Goal: Transaction & Acquisition: Purchase product/service

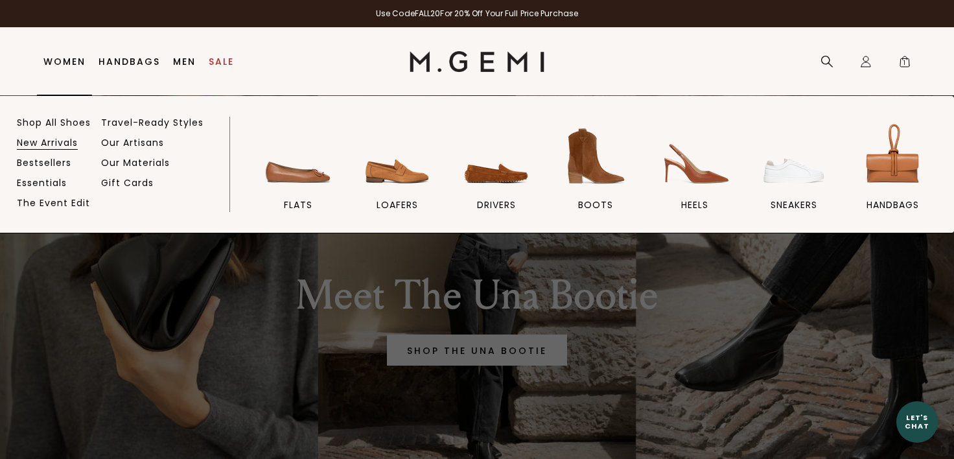
click at [67, 143] on link "New Arrivals" at bounding box center [47, 143] width 61 height 12
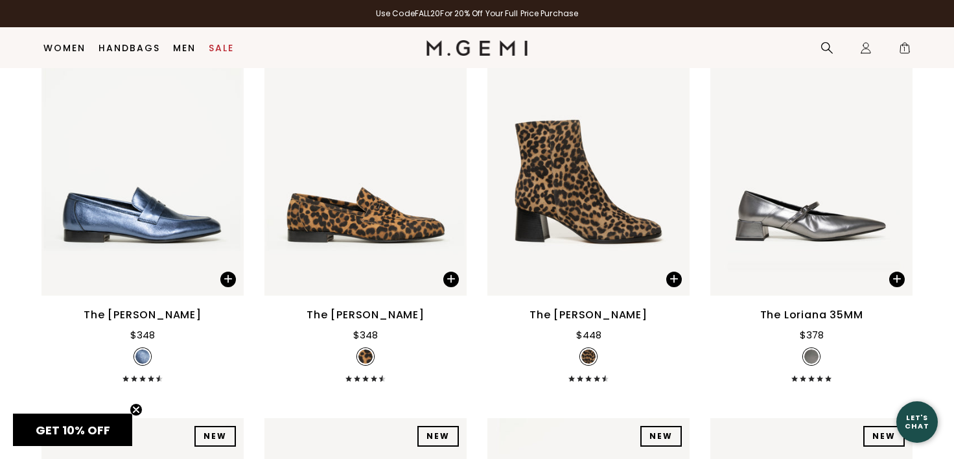
scroll to position [8051, 0]
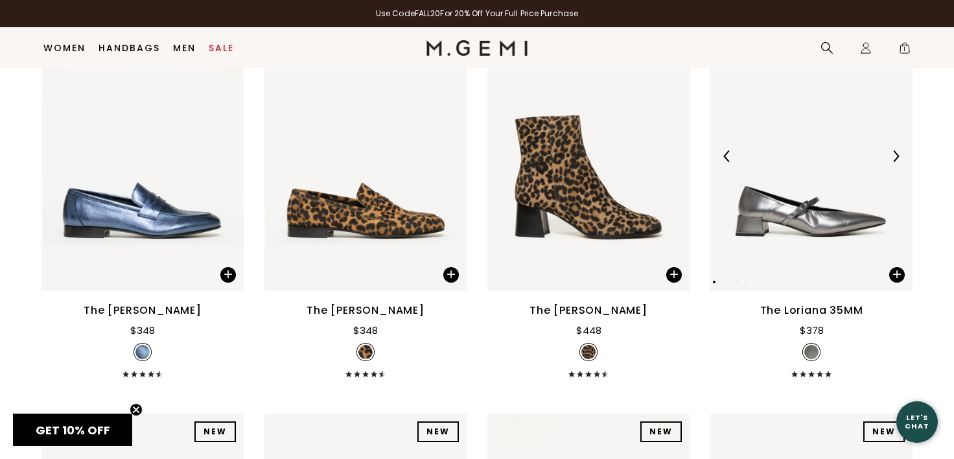
click at [759, 211] on img at bounding box center [812, 156] width 202 height 270
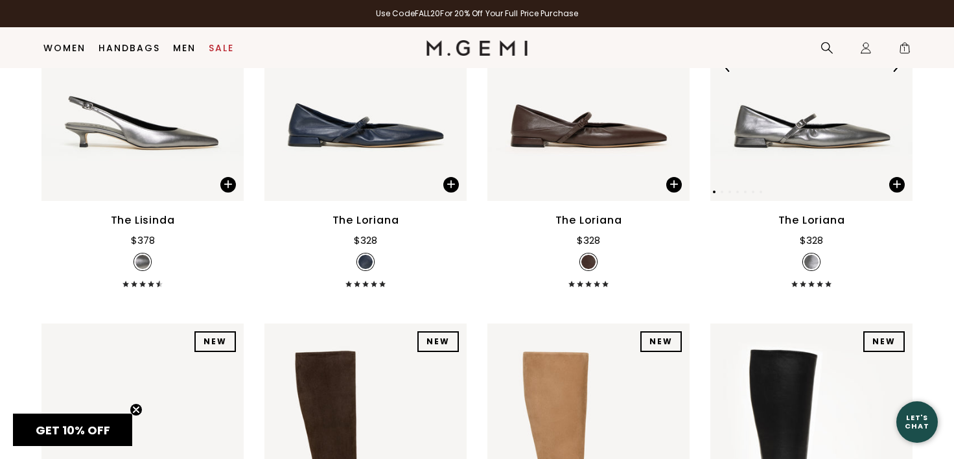
scroll to position [9317, 0]
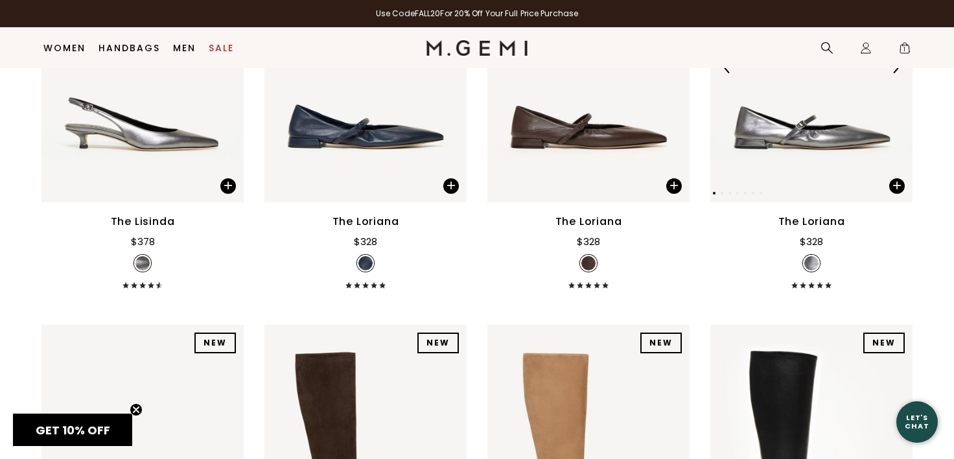
click at [832, 128] on img at bounding box center [812, 68] width 202 height 270
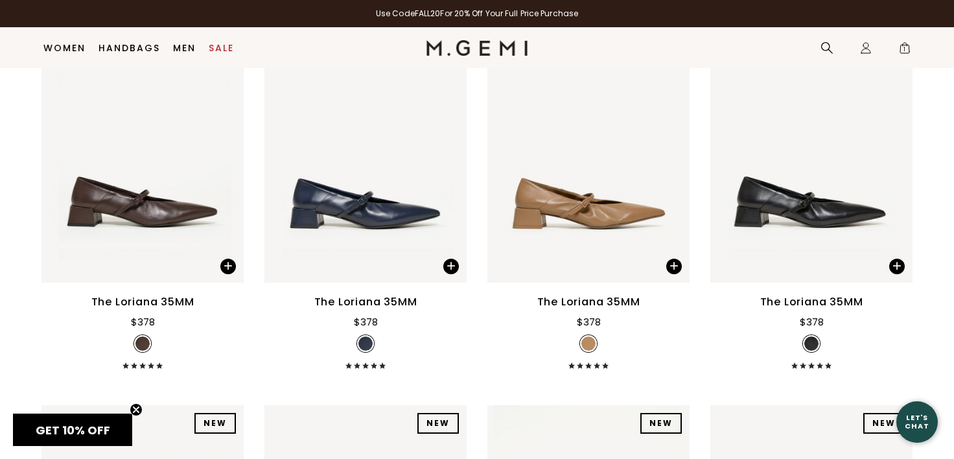
scroll to position [8405, 0]
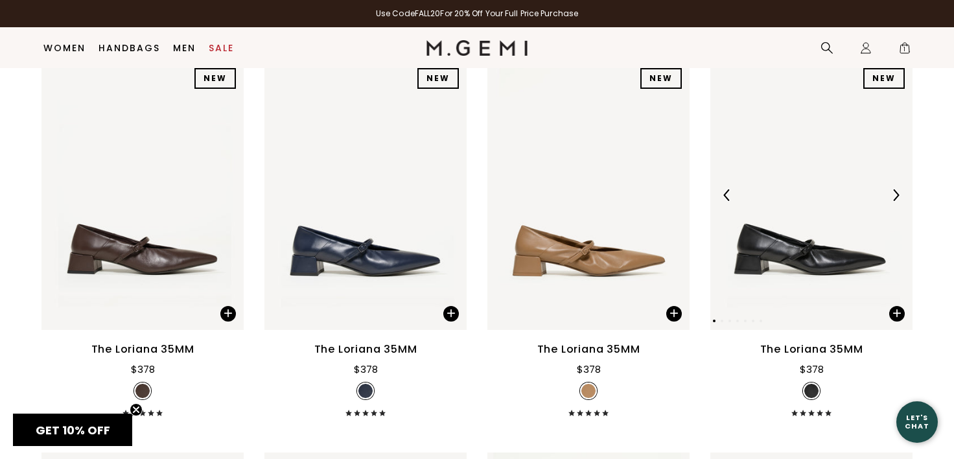
click at [843, 262] on img at bounding box center [812, 195] width 202 height 270
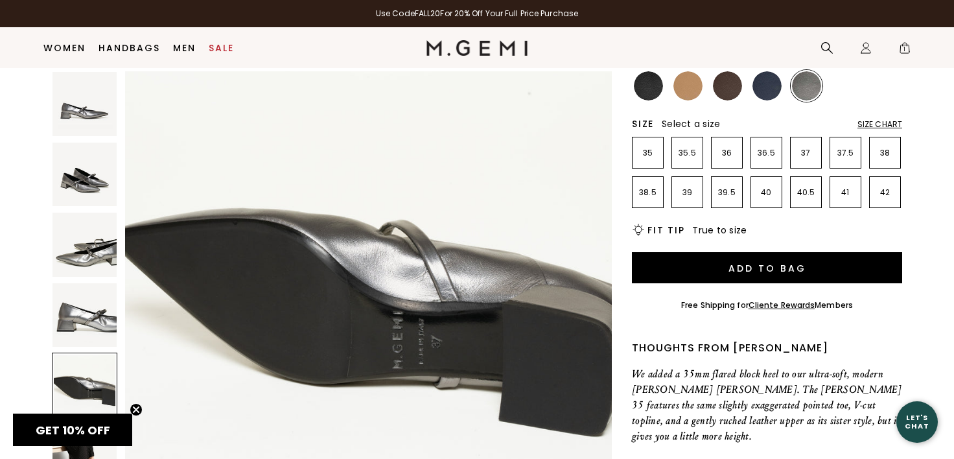
scroll to position [2162, 0]
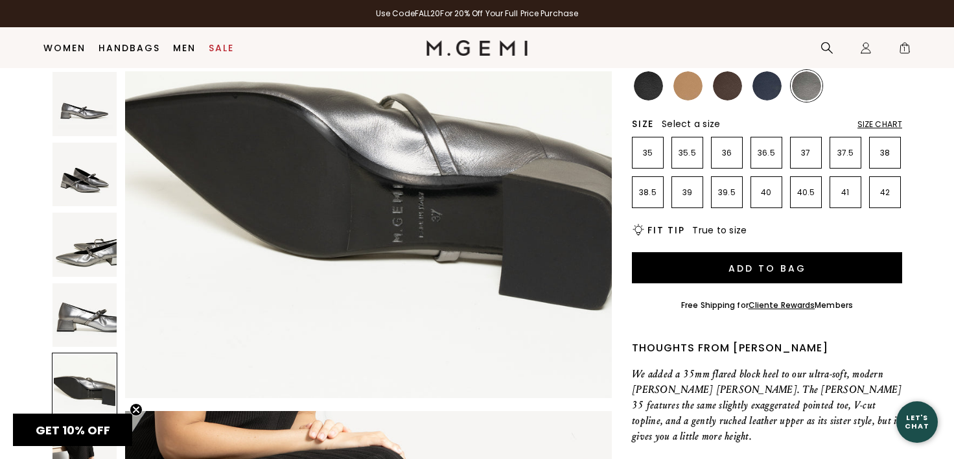
click at [693, 86] on img at bounding box center [688, 85] width 29 height 29
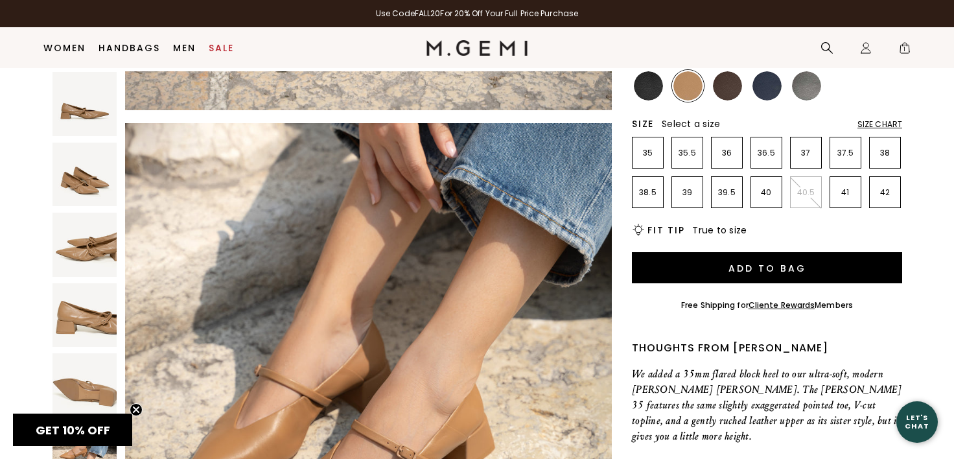
scroll to position [3014, 0]
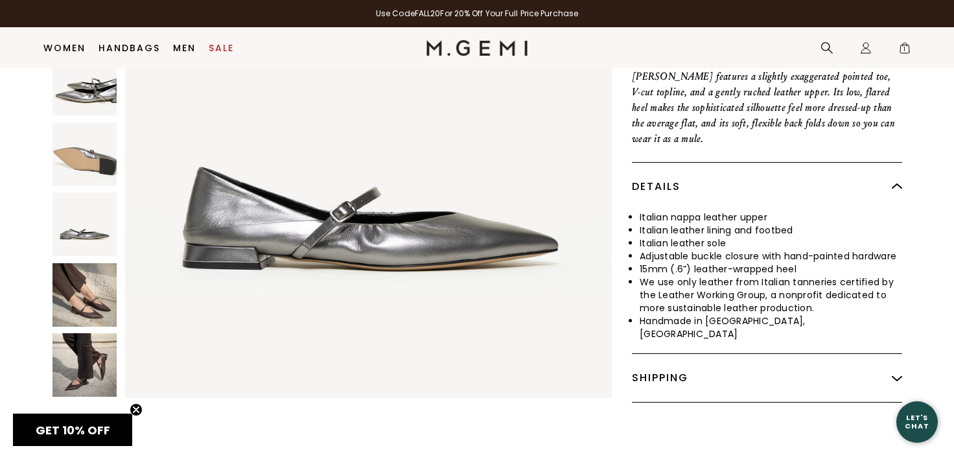
scroll to position [475, 0]
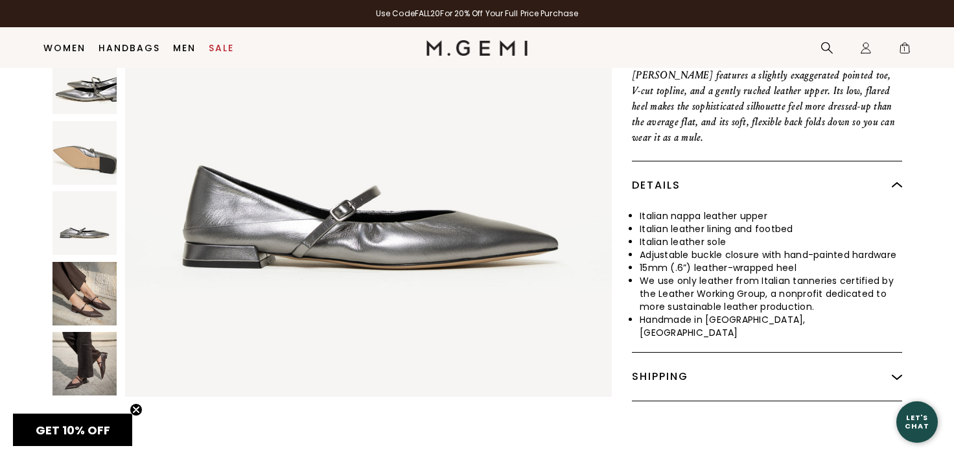
click at [90, 265] on img at bounding box center [85, 293] width 64 height 64
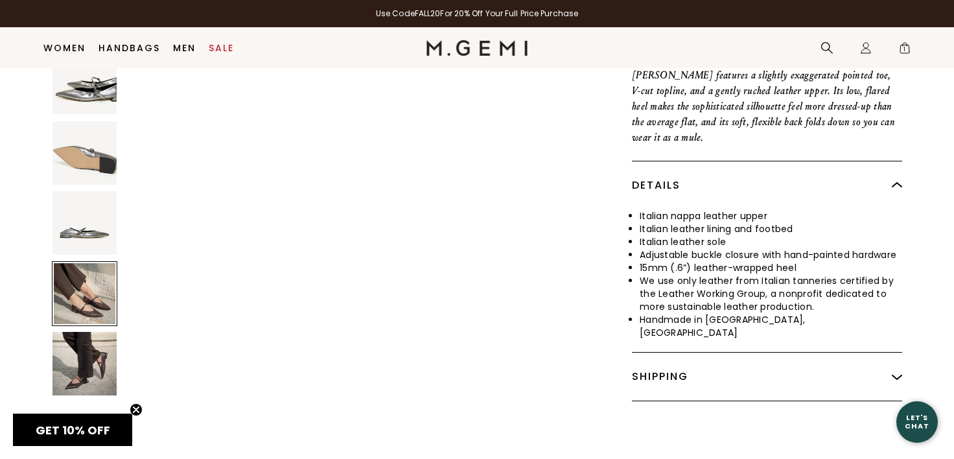
scroll to position [2502, 0]
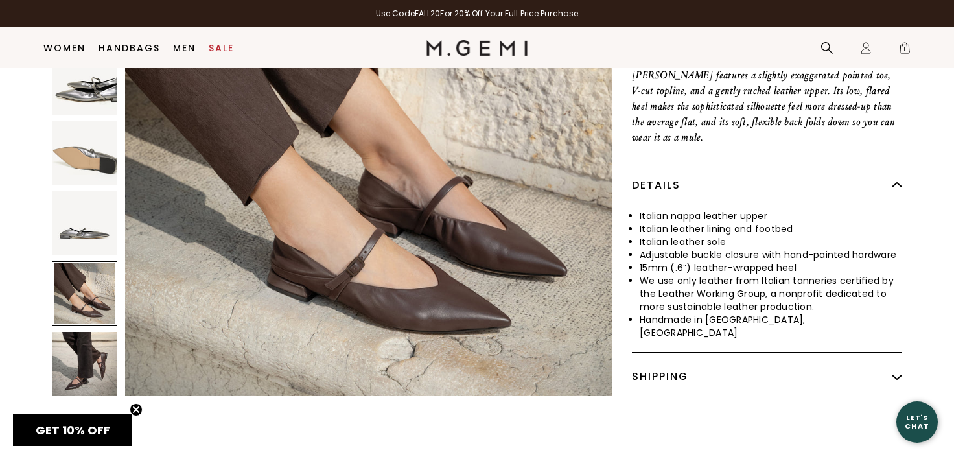
click at [90, 332] on img at bounding box center [85, 364] width 64 height 64
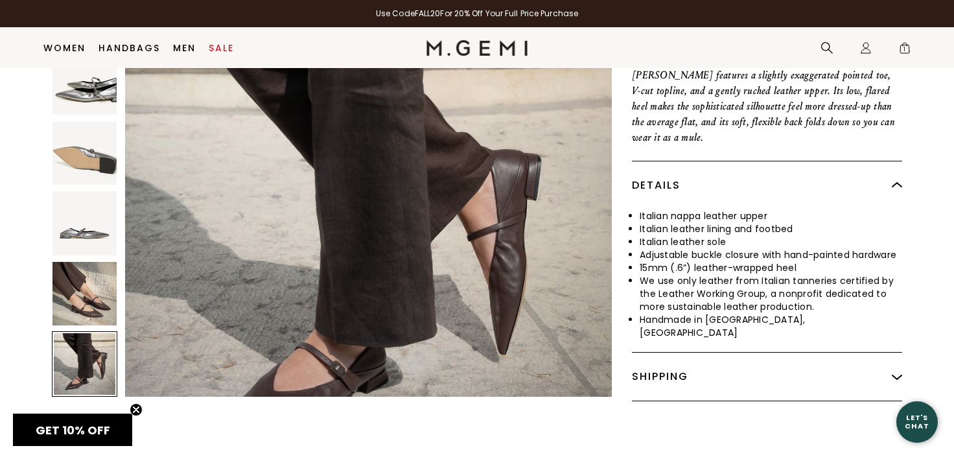
scroll to position [3002, 0]
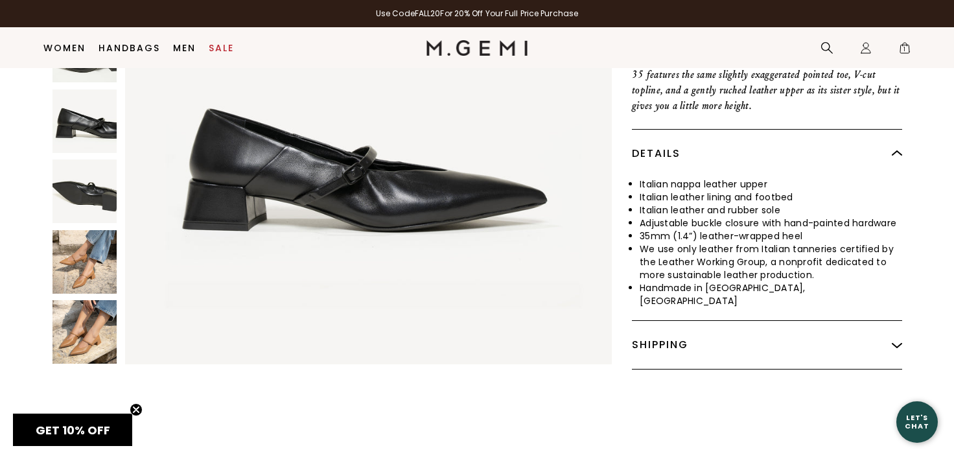
scroll to position [514, 0]
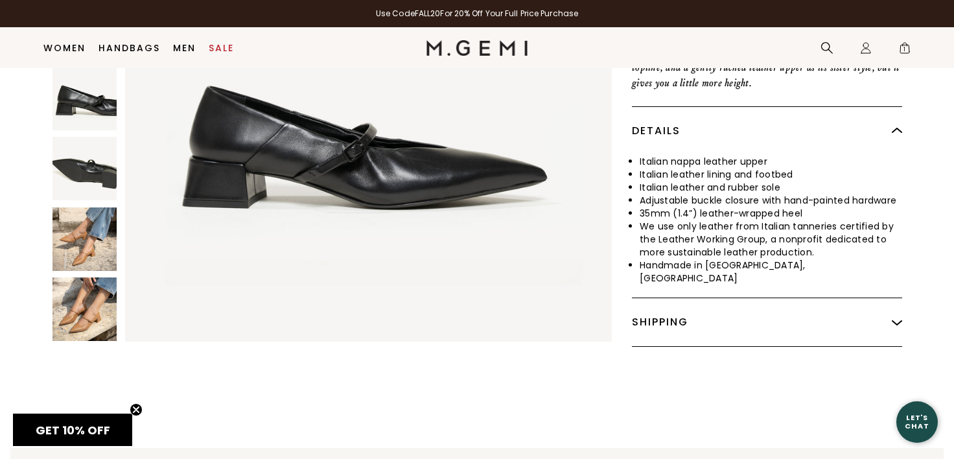
click at [88, 207] on img at bounding box center [85, 239] width 64 height 64
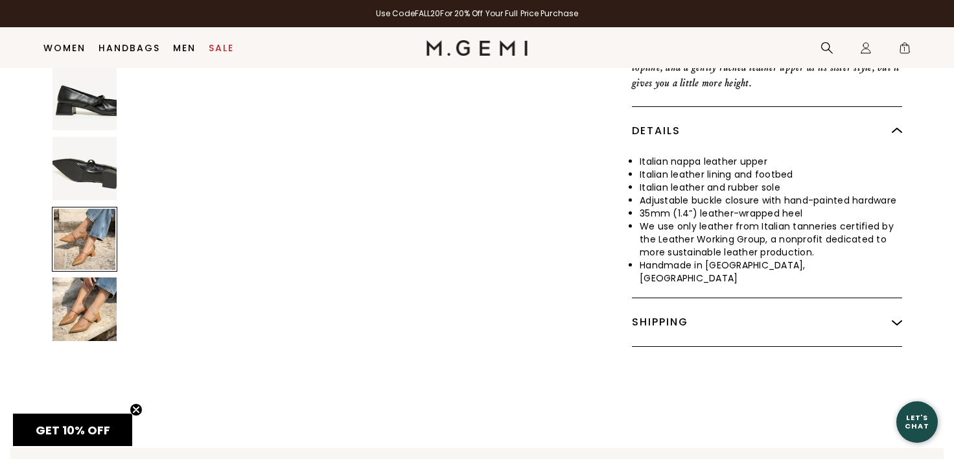
scroll to position [2502, 0]
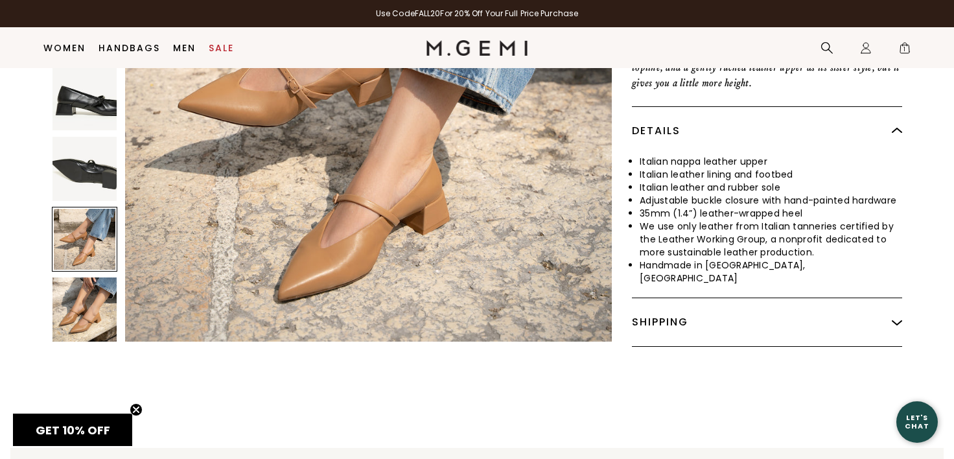
click at [101, 285] on img at bounding box center [85, 310] width 64 height 64
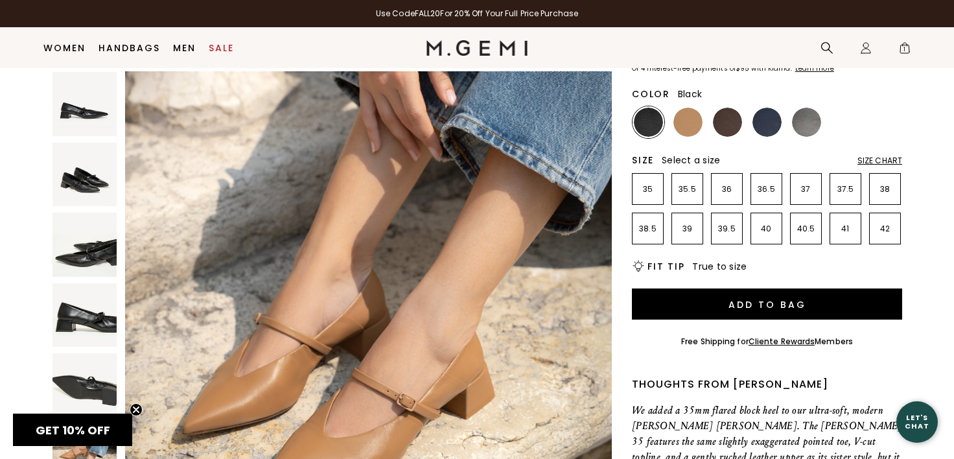
scroll to position [124, 0]
click at [648, 125] on img at bounding box center [648, 121] width 29 height 29
click at [768, 127] on img at bounding box center [767, 121] width 29 height 29
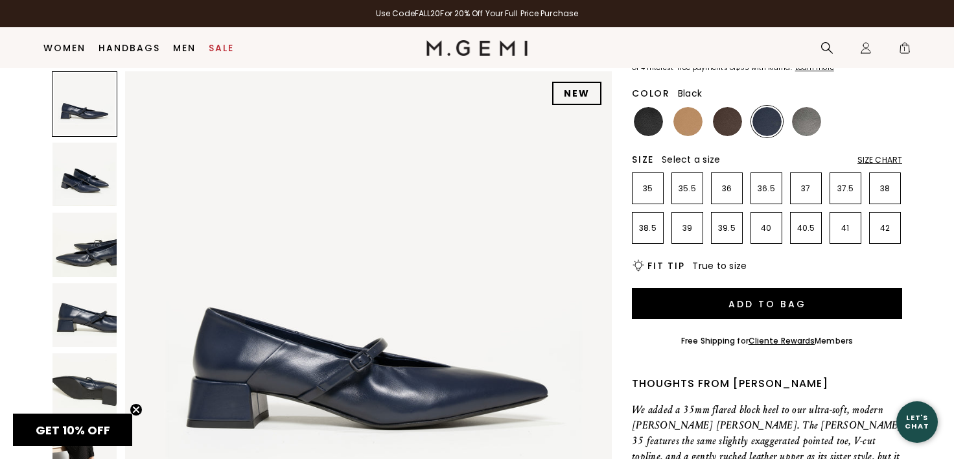
click at [650, 126] on img at bounding box center [648, 121] width 29 height 29
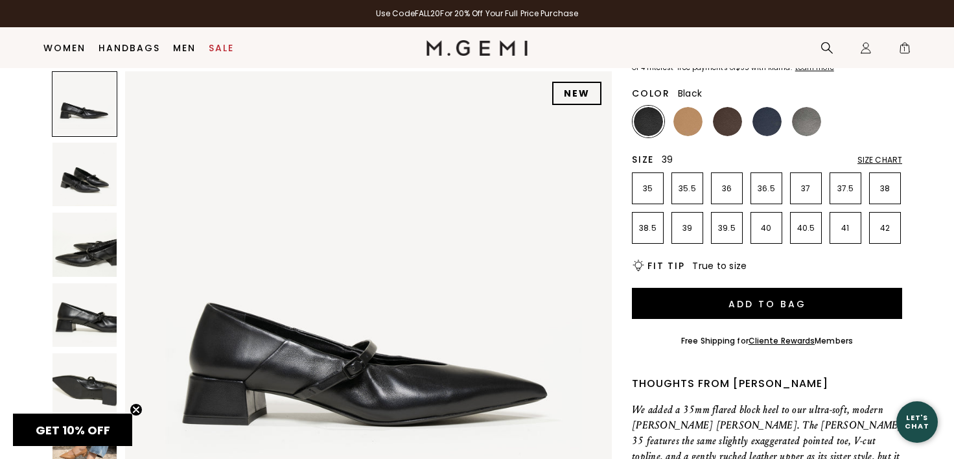
click at [696, 226] on p "39" at bounding box center [687, 228] width 30 height 10
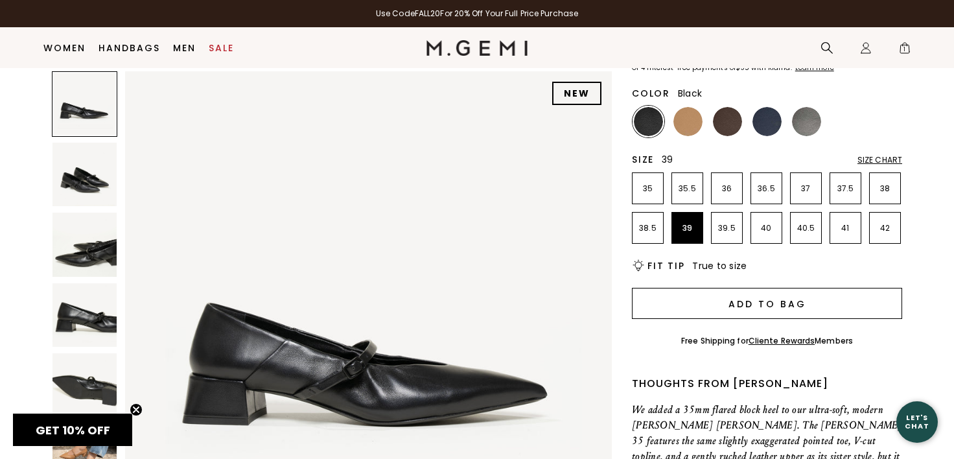
click at [735, 309] on button "Add to Bag" at bounding box center [767, 303] width 270 height 31
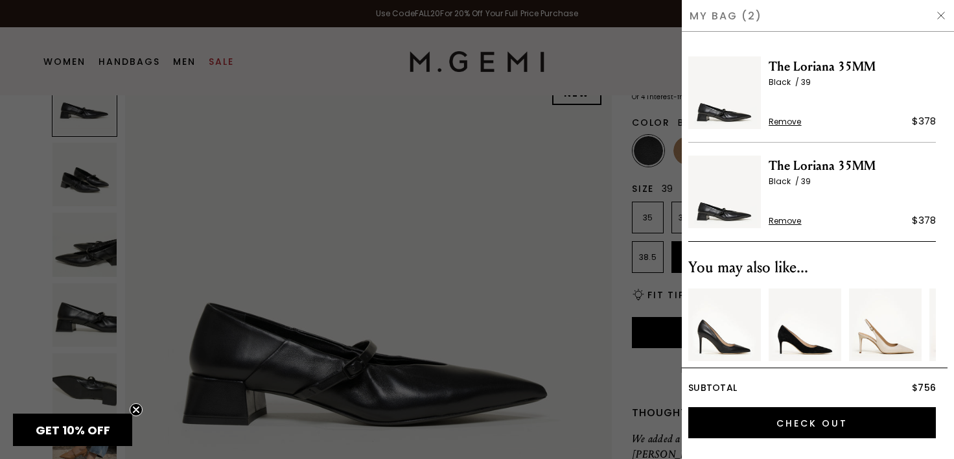
click at [785, 222] on span "Remove" at bounding box center [785, 221] width 33 height 10
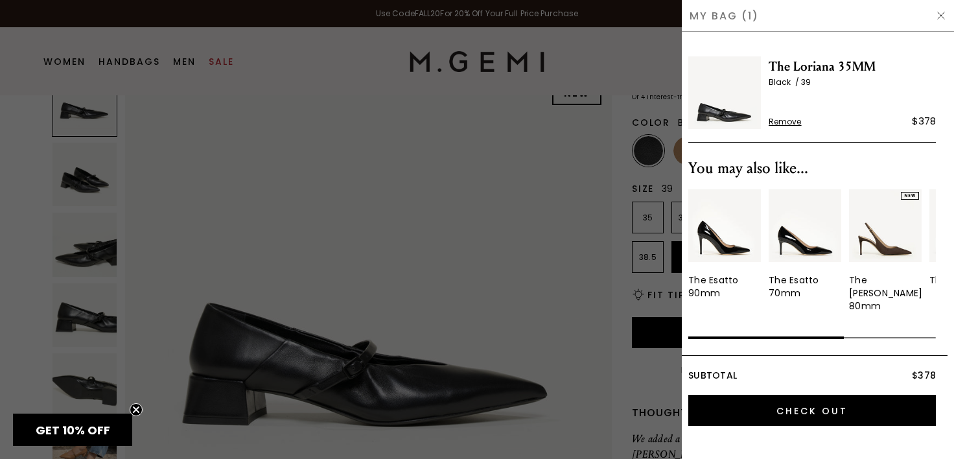
click at [552, 310] on div at bounding box center [477, 229] width 954 height 459
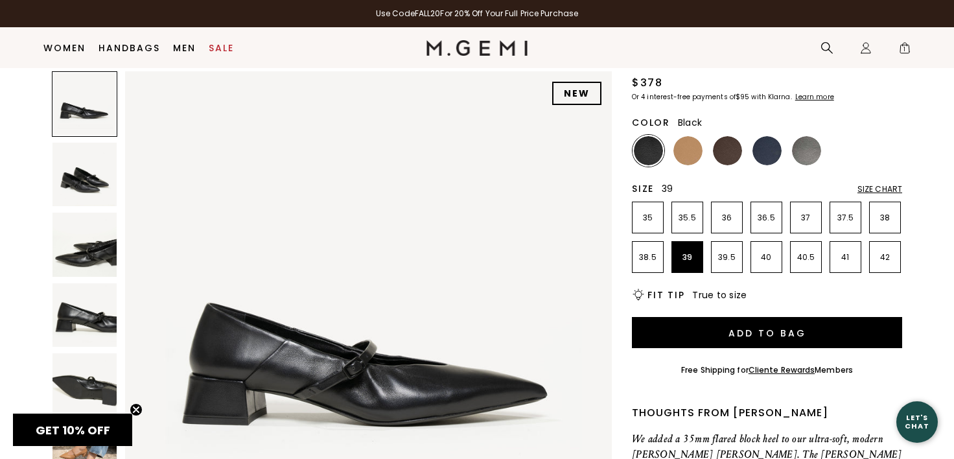
scroll to position [97, 0]
click at [906, 51] on span "1" at bounding box center [905, 50] width 13 height 13
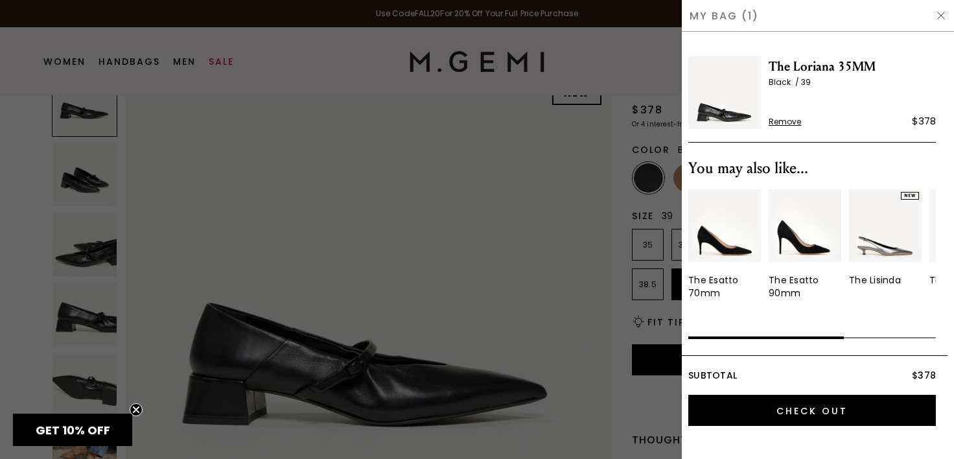
scroll to position [0, 0]
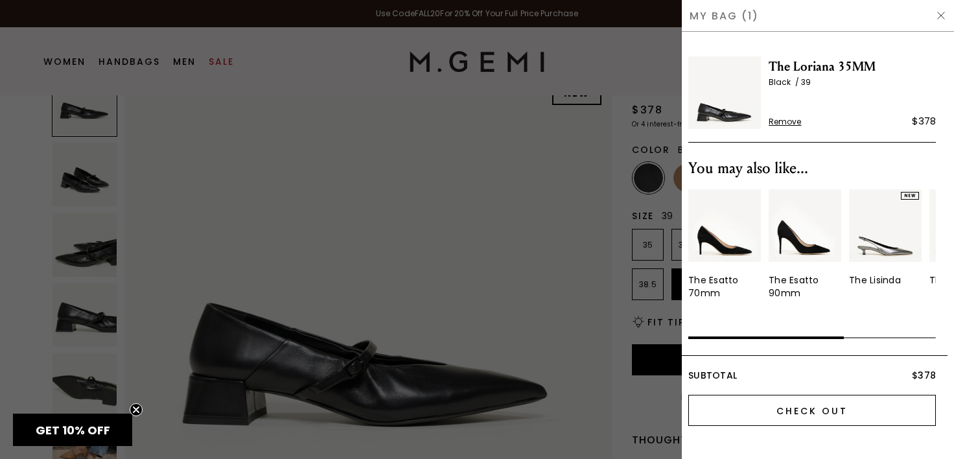
click at [786, 395] on input "Check Out" at bounding box center [813, 410] width 248 height 31
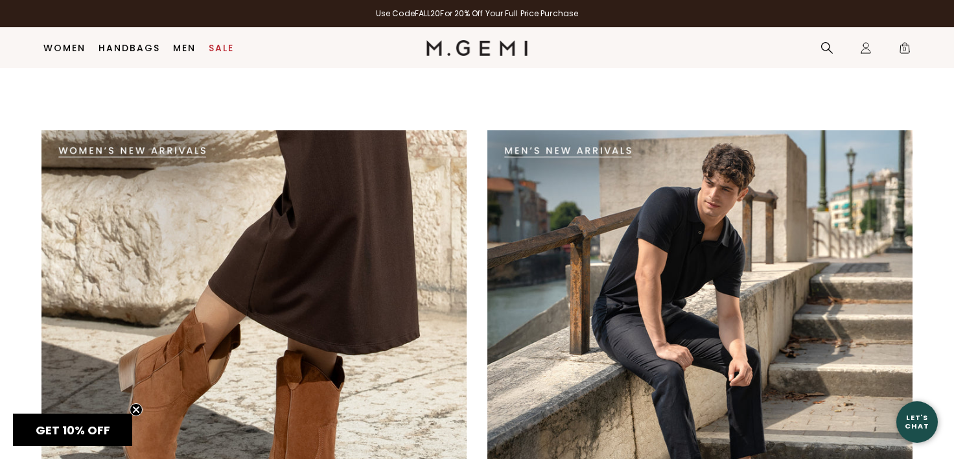
scroll to position [2762, 0]
